Goal: Find specific page/section: Find specific page/section

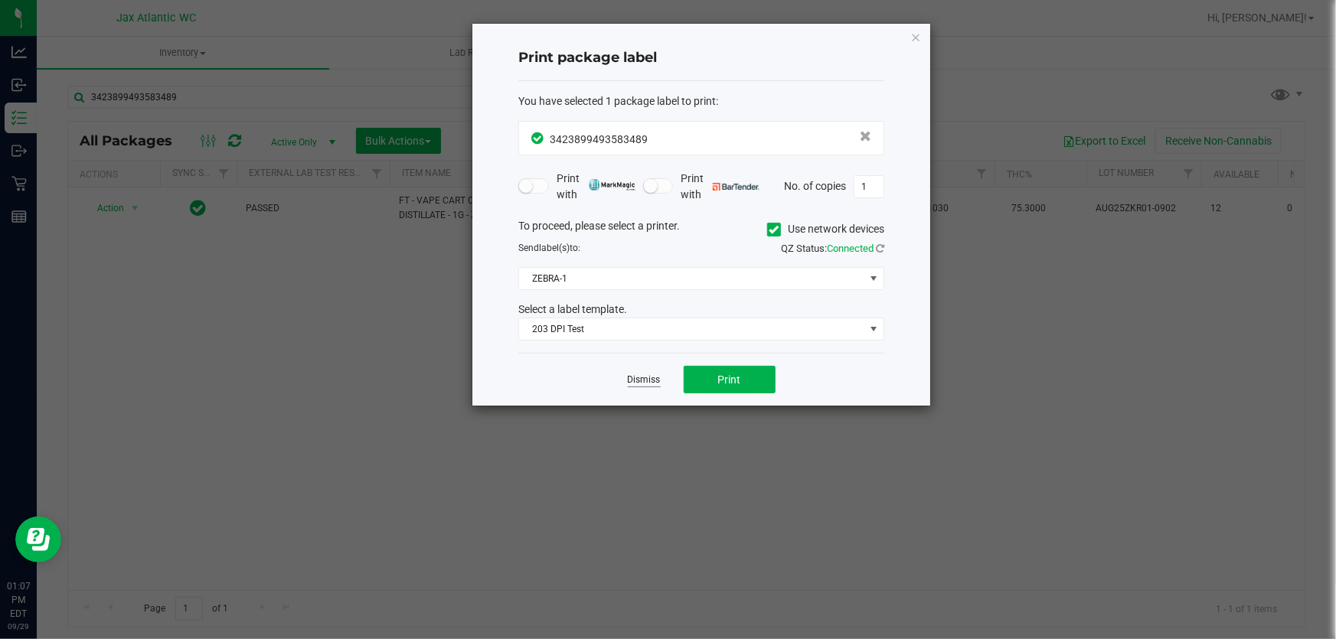
click at [647, 377] on link "Dismiss" at bounding box center [644, 380] width 33 height 13
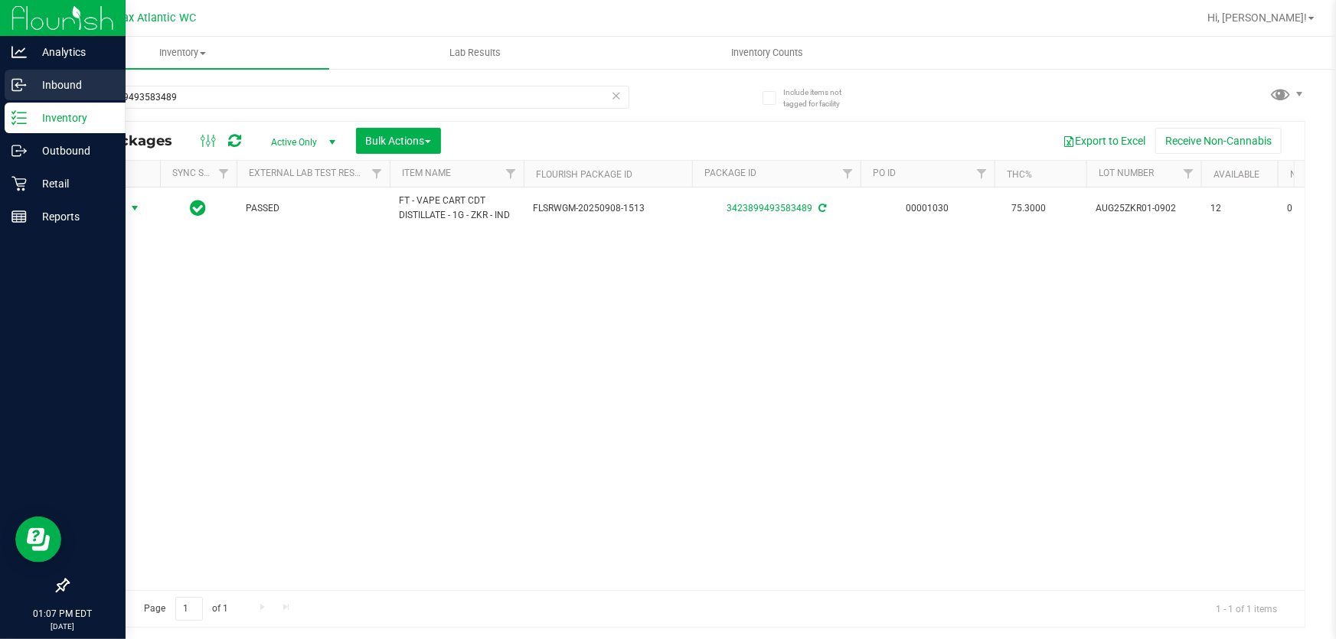
click at [49, 81] on p "Inbound" at bounding box center [73, 85] width 92 height 18
